Goal: Information Seeking & Learning: Learn about a topic

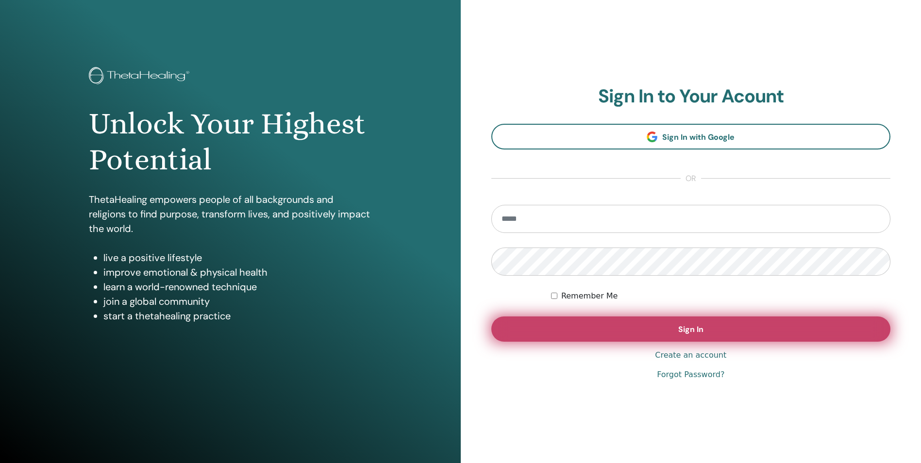
type input "**********"
click at [561, 325] on button "Sign In" at bounding box center [690, 328] width 399 height 25
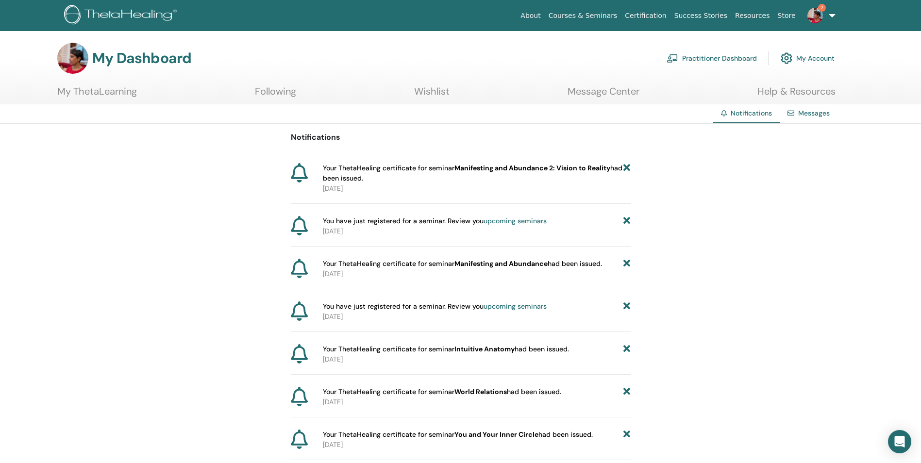
click at [100, 94] on link "My ThetaLearning" at bounding box center [97, 94] width 80 height 19
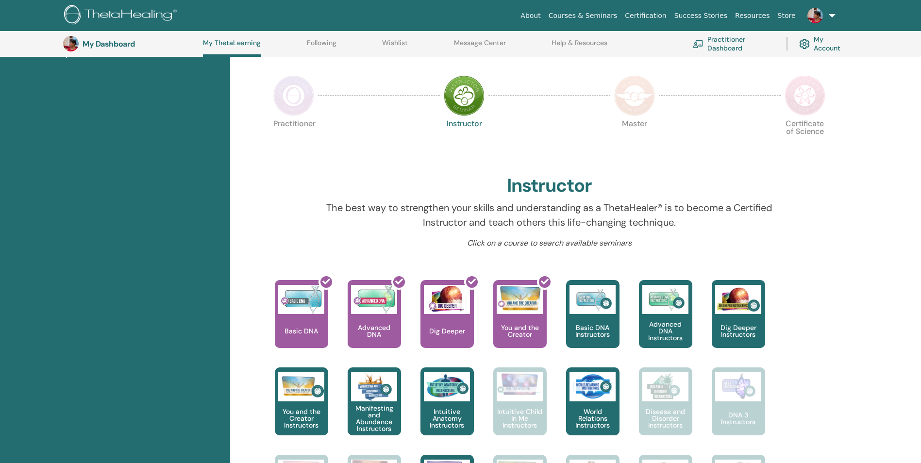
scroll to position [171, 0]
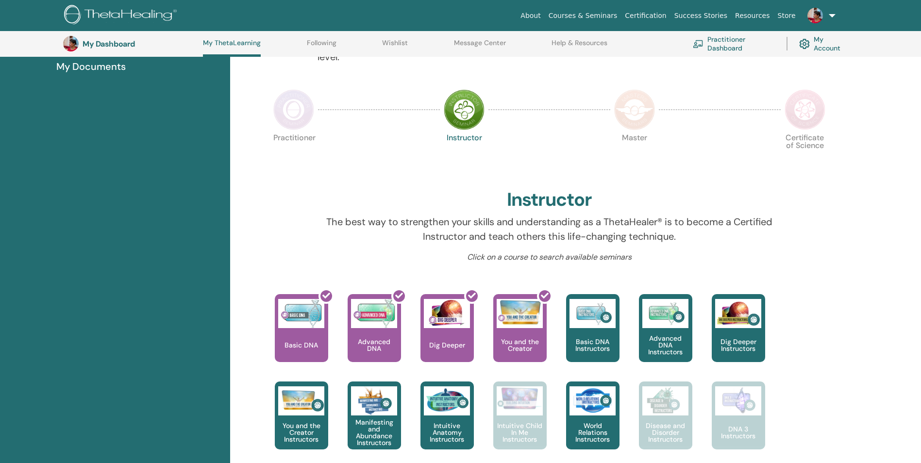
click at [295, 135] on p "Practitioner" at bounding box center [293, 154] width 41 height 41
click at [296, 140] on p "Practitioner" at bounding box center [293, 154] width 41 height 41
click at [293, 105] on img at bounding box center [293, 109] width 41 height 41
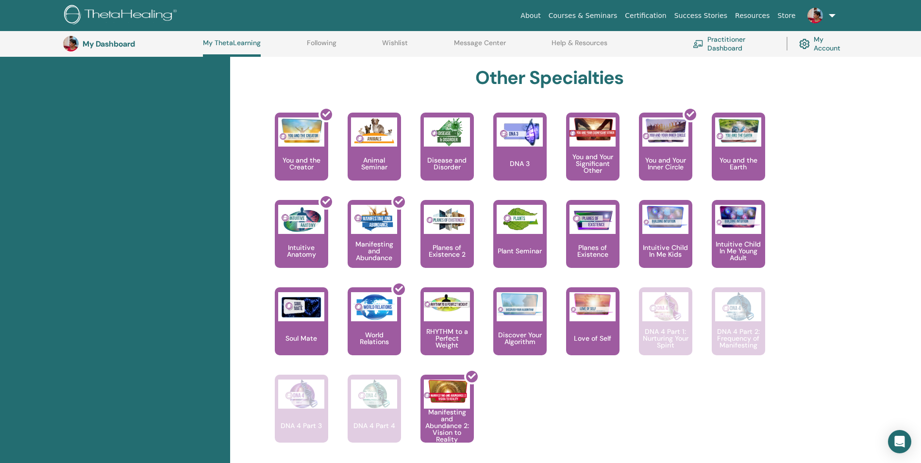
scroll to position [511, 0]
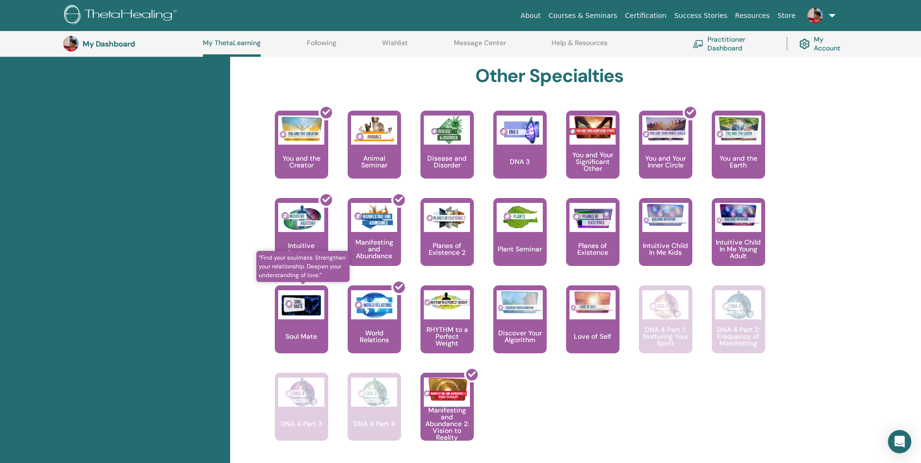
click at [294, 342] on div "Soul Mate" at bounding box center [301, 319] width 53 height 68
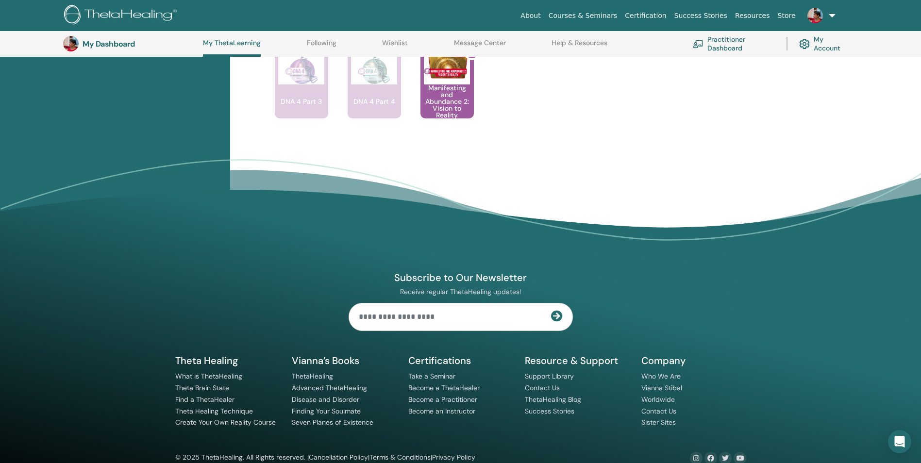
scroll to position [850, 0]
